Goal: Task Accomplishment & Management: Manage account settings

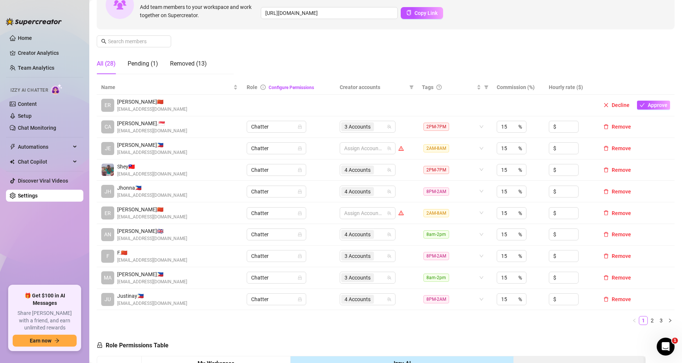
scroll to position [112, 0]
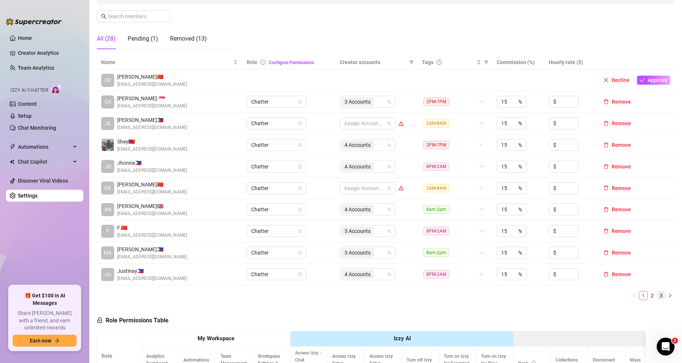
click at [657, 297] on link "3" at bounding box center [661, 295] width 8 height 8
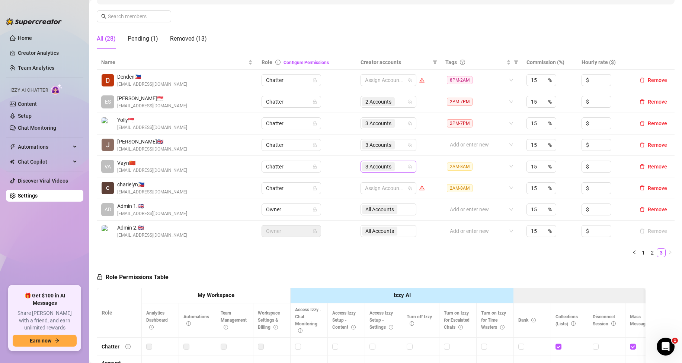
click at [396, 170] on div "3 Accounts" at bounding box center [384, 166] width 45 height 10
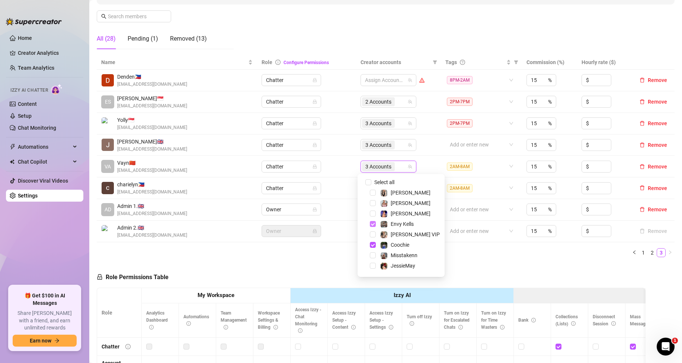
click at [376, 224] on span "Select tree node" at bounding box center [373, 224] width 6 height 6
click at [371, 247] on span "Select tree node" at bounding box center [373, 245] width 6 height 6
click at [370, 249] on span "Select tree node" at bounding box center [373, 246] width 6 height 6
click at [375, 223] on span "Select tree node" at bounding box center [373, 225] width 6 height 6
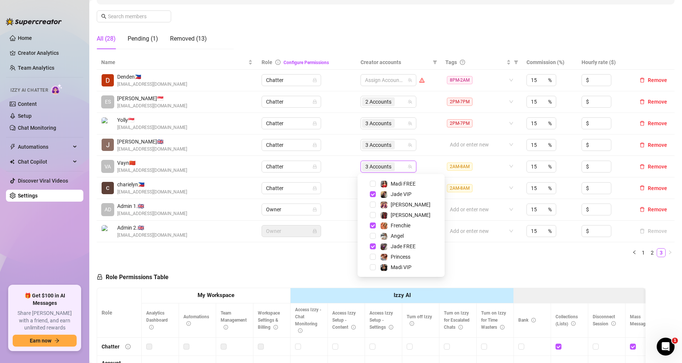
click at [445, 280] on div "Role Permissions Table Role My Workspace Izzy AI OnlyFans Side Menu OnlyFans Ch…" at bounding box center [371, 368] width 549 height 211
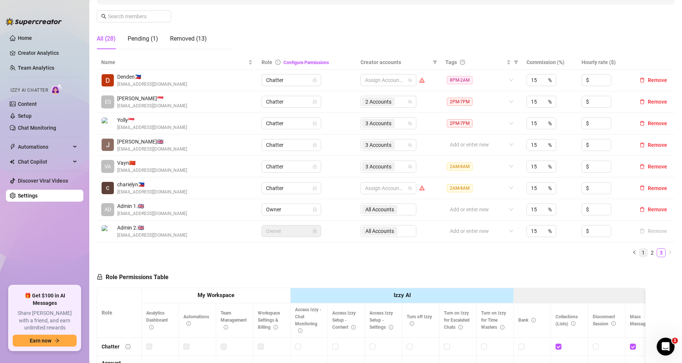
click at [640, 255] on link "1" at bounding box center [644, 252] width 8 height 8
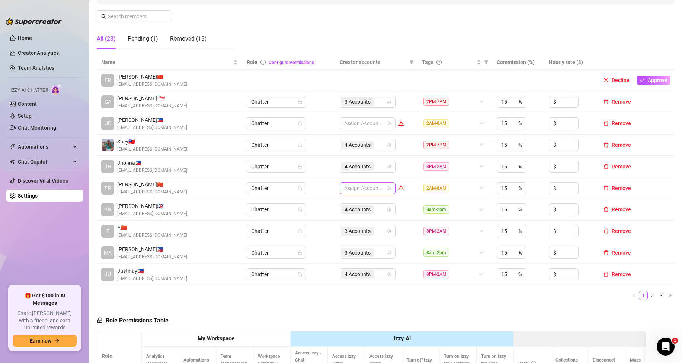
click at [368, 188] on div at bounding box center [363, 188] width 45 height 10
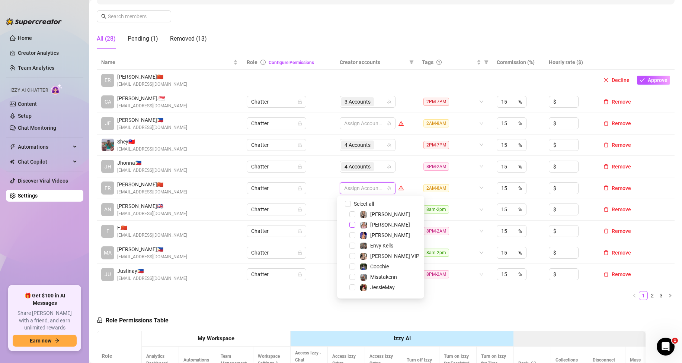
click at [351, 226] on span "Select tree node" at bounding box center [353, 225] width 6 height 6
click at [353, 212] on span "Select tree node" at bounding box center [353, 213] width 6 height 6
click at [351, 274] on span "Select tree node" at bounding box center [353, 275] width 6 height 6
click at [445, 337] on th "Izzy AI" at bounding box center [402, 338] width 223 height 15
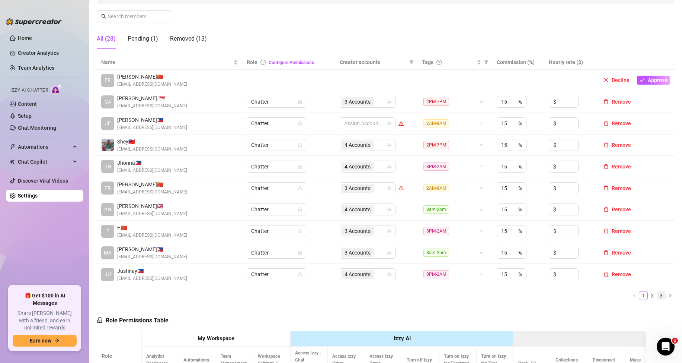
click at [657, 292] on link "3" at bounding box center [661, 295] width 8 height 8
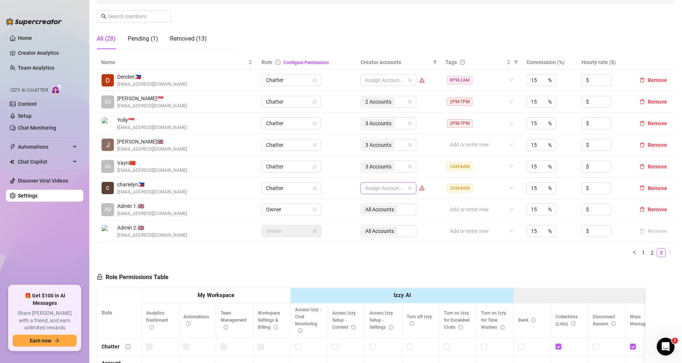
click at [393, 193] on div "Assign Accounts" at bounding box center [389, 188] width 56 height 12
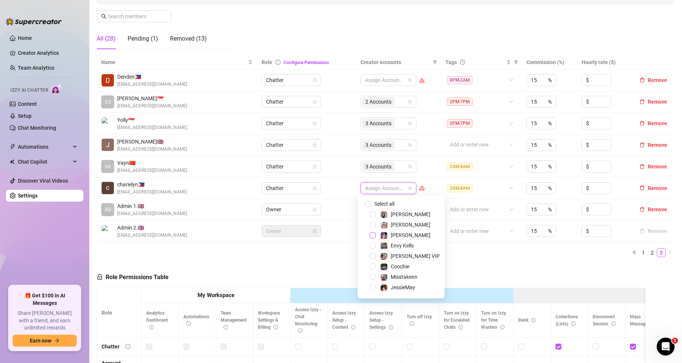
click at [375, 234] on span "Select tree node" at bounding box center [373, 235] width 6 height 6
click at [372, 277] on span "Select tree node" at bounding box center [373, 278] width 6 height 6
click at [375, 229] on div "[PERSON_NAME]" at bounding box center [401, 226] width 83 height 9
click at [374, 227] on span "Select tree node" at bounding box center [373, 226] width 6 height 6
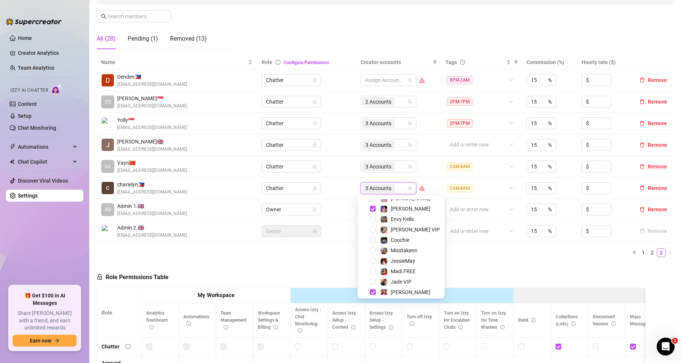
scroll to position [18, 0]
click at [374, 257] on span "Select tree node" at bounding box center [373, 259] width 6 height 6
click at [442, 273] on div "Role Permissions Table Role My Workspace Izzy AI OnlyFans Side Menu OnlyFans Ch…" at bounding box center [371, 368] width 549 height 211
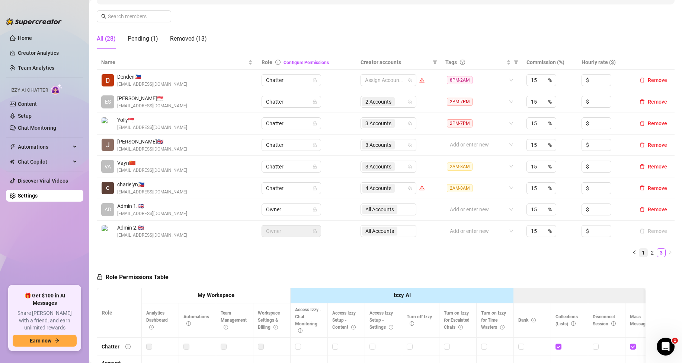
click at [640, 253] on link "1" at bounding box center [644, 252] width 8 height 8
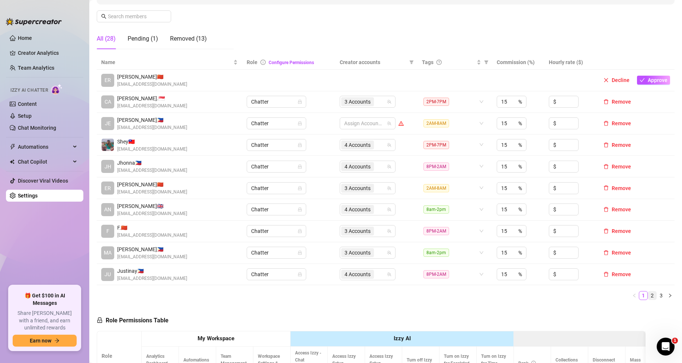
click at [648, 291] on link "2" at bounding box center [652, 295] width 8 height 8
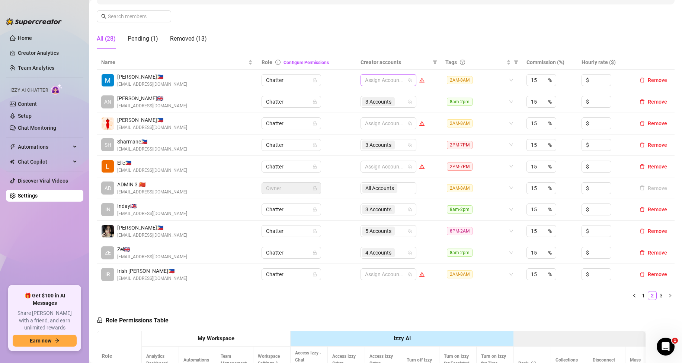
click at [395, 80] on div at bounding box center [384, 80] width 45 height 10
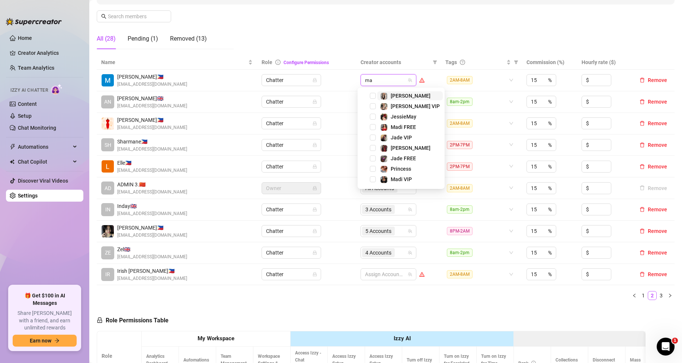
type input "mad"
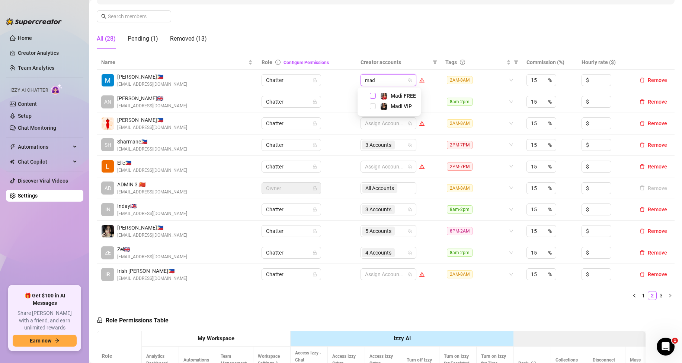
click at [373, 94] on span "Select tree node" at bounding box center [373, 96] width 6 height 6
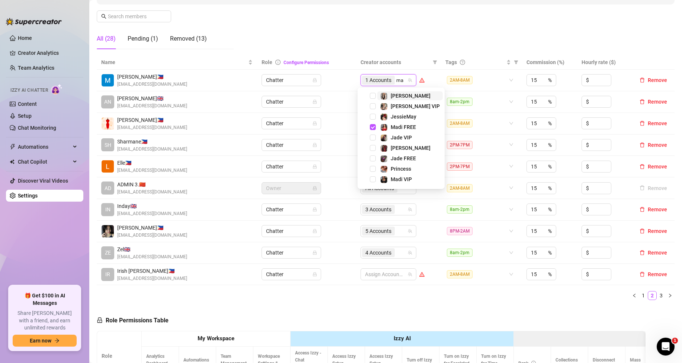
type input "mad"
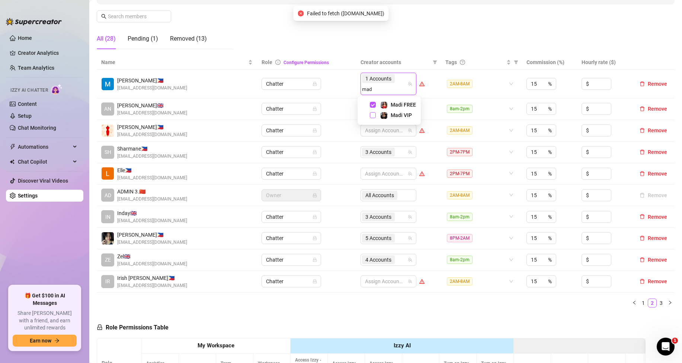
click at [372, 114] on span "Select tree node" at bounding box center [373, 115] width 6 height 6
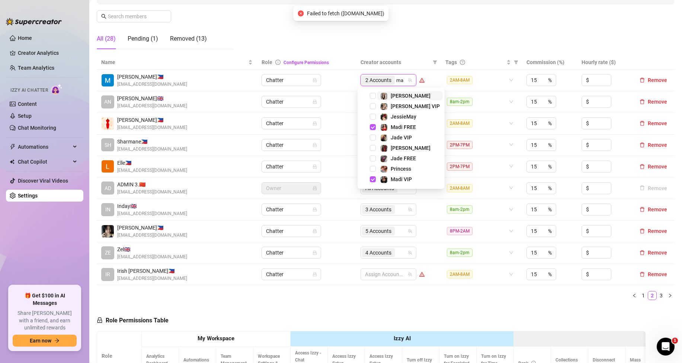
type input "mar"
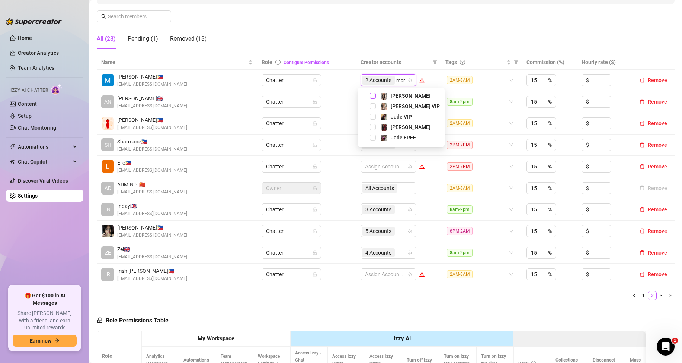
click at [374, 96] on span "Select tree node" at bounding box center [373, 96] width 6 height 6
type input "mar"
click at [371, 105] on span "Select tree node" at bounding box center [373, 106] width 6 height 6
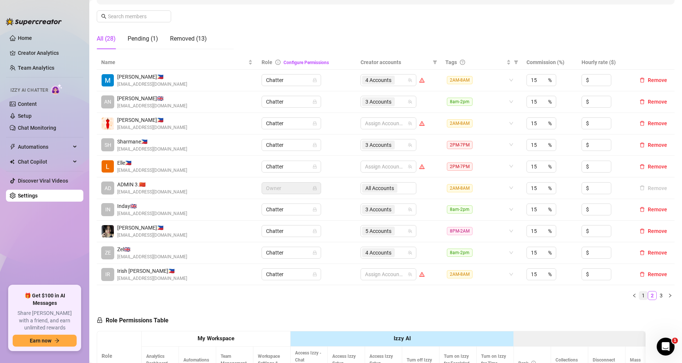
click at [640, 294] on link "1" at bounding box center [644, 295] width 8 height 8
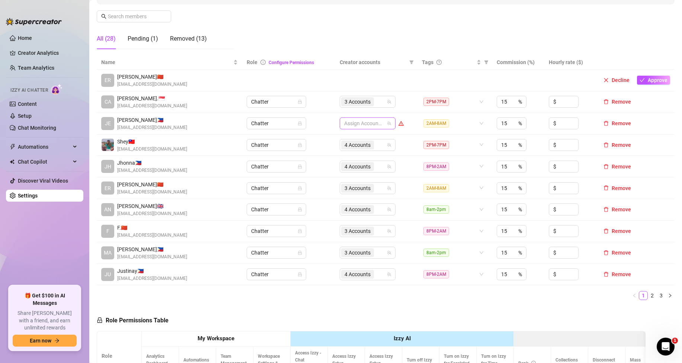
click at [350, 125] on div at bounding box center [363, 123] width 45 height 10
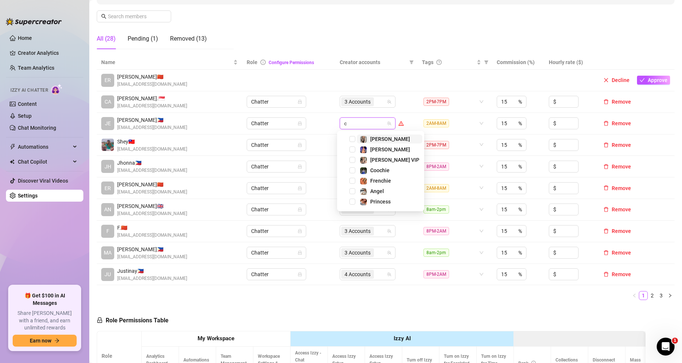
type input "co"
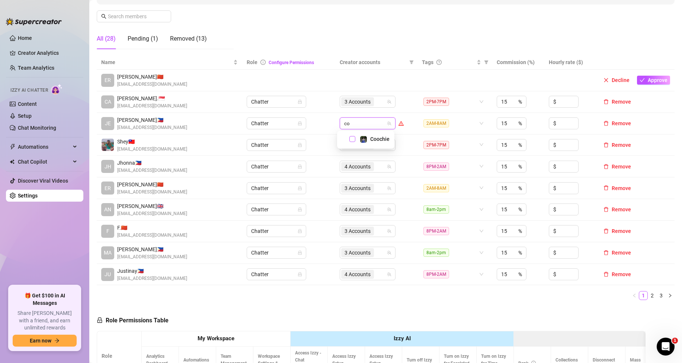
click at [350, 138] on span "Select tree node" at bounding box center [353, 139] width 6 height 6
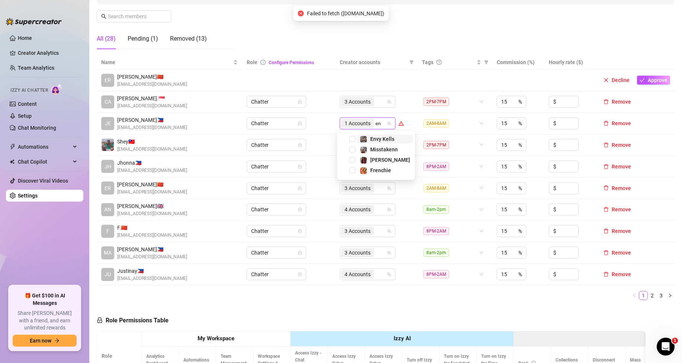
type input "env"
click at [350, 138] on span "Select tree node" at bounding box center [353, 139] width 6 height 6
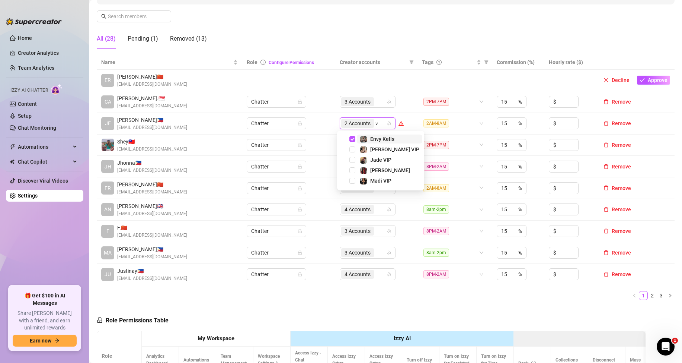
type input "va"
click at [351, 140] on span "Select tree node" at bounding box center [353, 139] width 6 height 6
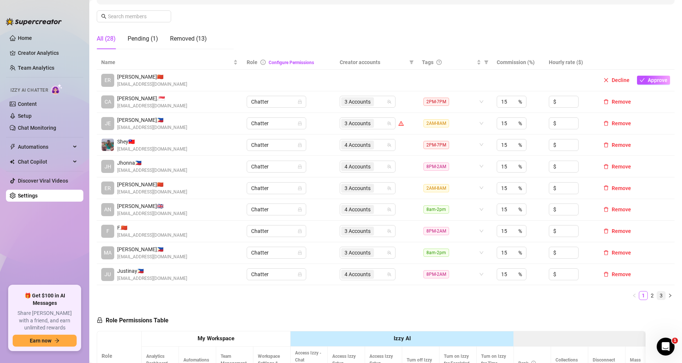
click at [657, 295] on link "3" at bounding box center [661, 295] width 8 height 8
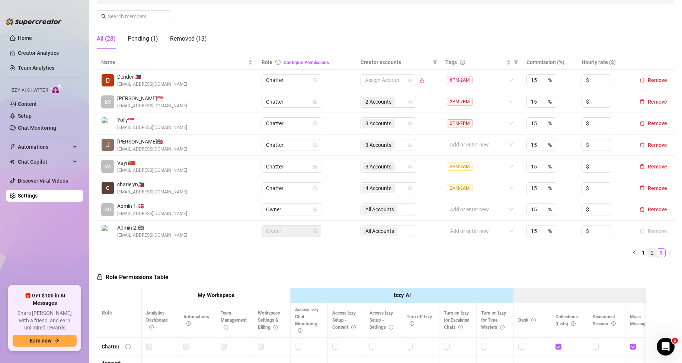
click at [648, 251] on link "2" at bounding box center [652, 252] width 8 height 8
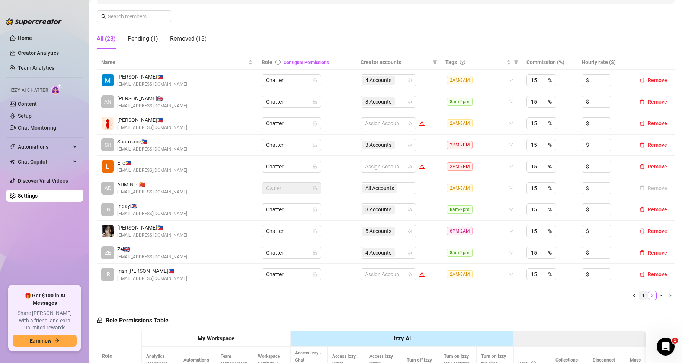
click at [640, 294] on link "1" at bounding box center [644, 295] width 8 height 8
